Goal: Find specific page/section: Find specific page/section

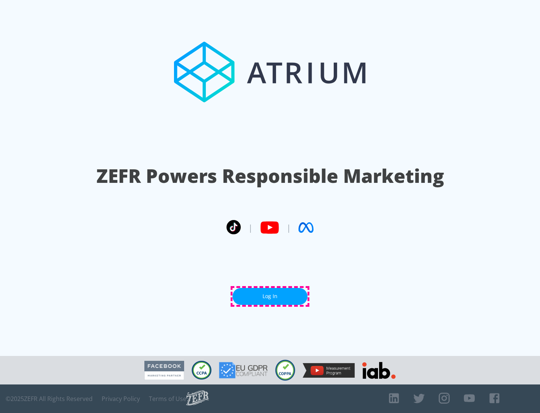
click at [270, 296] on link "Log In" at bounding box center [270, 296] width 75 height 17
